Goal: Find specific page/section: Find specific page/section

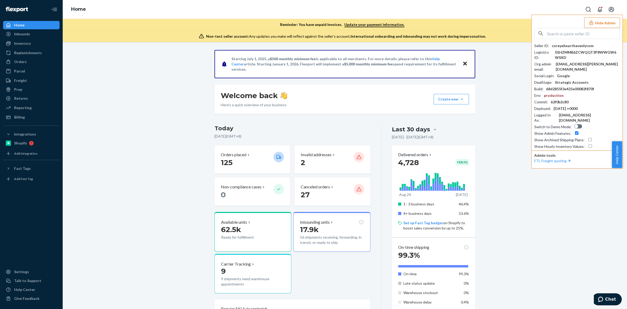
click at [581, 35] on input "text" at bounding box center [583, 33] width 73 height 10
paste input "sabrinahavenlycom"
type input "sabrinahavenlycom"
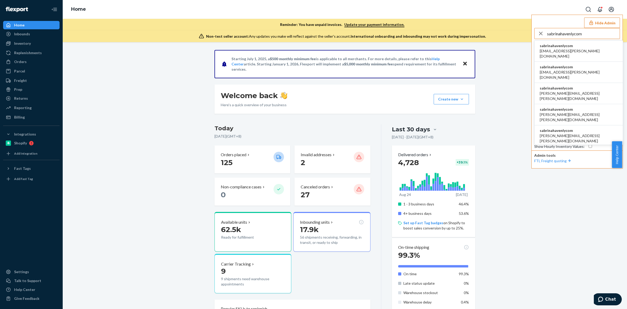
click at [575, 46] on span "sabrinahavenlycom" at bounding box center [579, 45] width 78 height 5
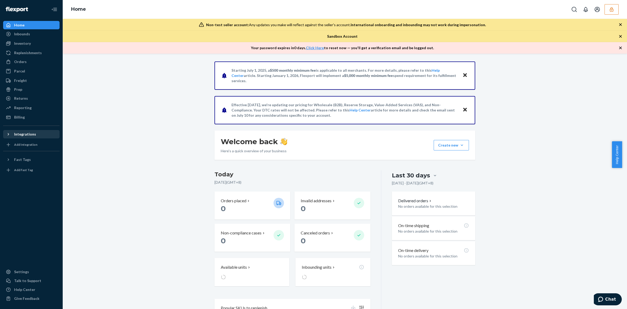
click at [29, 132] on div "Integrations" at bounding box center [25, 133] width 22 height 5
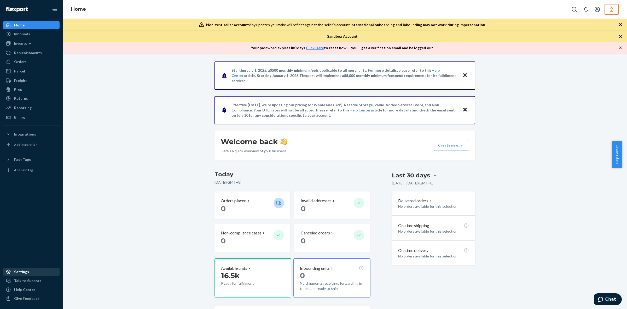
click at [24, 271] on div "Settings" at bounding box center [21, 271] width 15 height 5
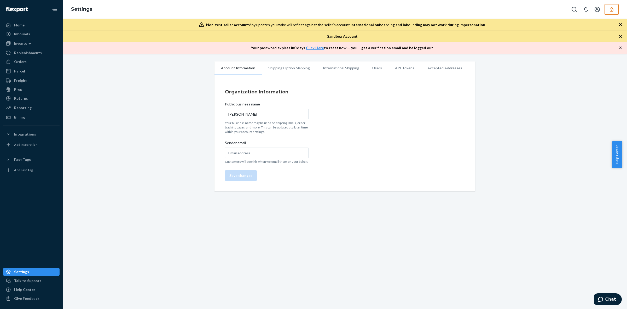
click at [610, 9] on icon "button" at bounding box center [611, 9] width 5 height 5
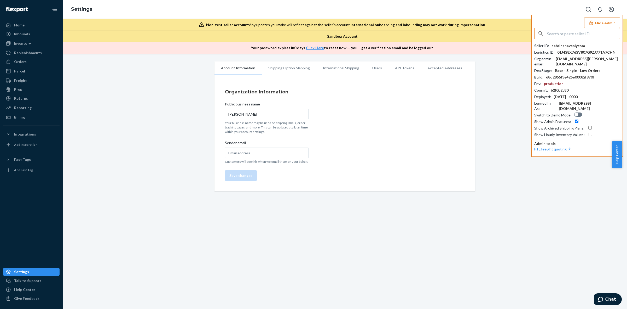
click at [588, 36] on input "text" at bounding box center [583, 33] width 73 height 10
type input "01GRVXPB5K3GDKBA6MJRGP73DA"
click at [582, 48] on span "ferxxop.myshopify.com" at bounding box center [571, 45] width 62 height 5
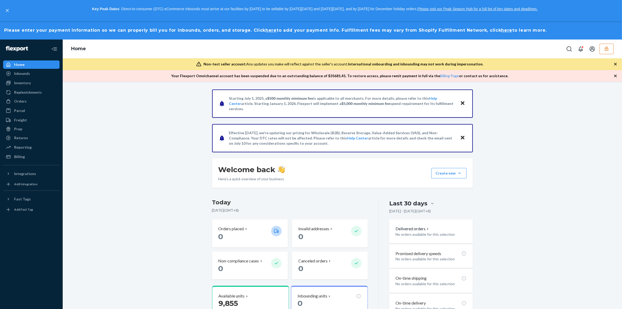
click at [144, 208] on div "Starting July 1, 2025, a $500 monthly minimum fee is applicable to all merchant…" at bounding box center [343, 288] width 552 height 398
click at [609, 46] on icon "button" at bounding box center [606, 48] width 5 height 5
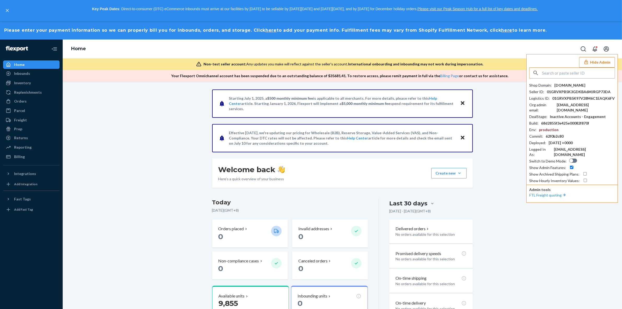
click at [564, 71] on input "text" at bounding box center [578, 73] width 73 height 10
type input "amazonralmeusacom"
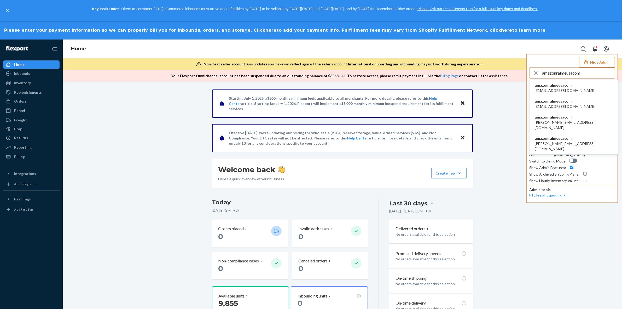
click at [564, 88] on span "amazonralmeusacom" at bounding box center [565, 85] width 61 height 5
